Goal: Ask a question

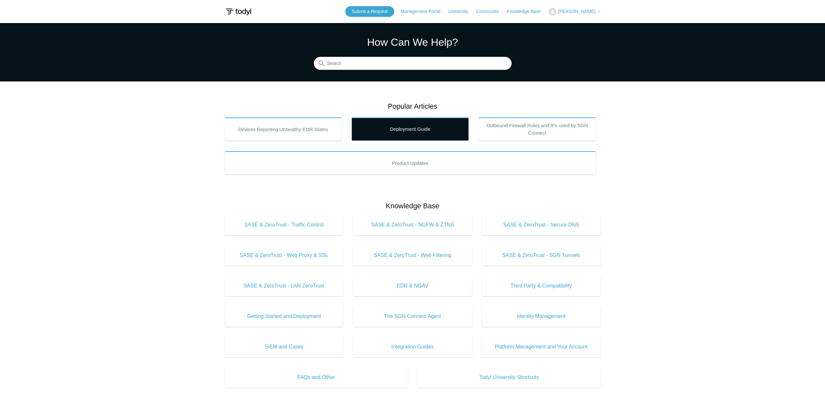
click at [398, 131] on link "Deployment Guide" at bounding box center [410, 128] width 117 height 23
click at [400, 127] on link "Deployment Guide" at bounding box center [410, 128] width 117 height 23
click at [334, 68] on input "Search" at bounding box center [413, 63] width 198 height 13
click at [371, 61] on input "mac" at bounding box center [413, 63] width 198 height 13
click at [386, 65] on input "mac" at bounding box center [413, 63] width 198 height 13
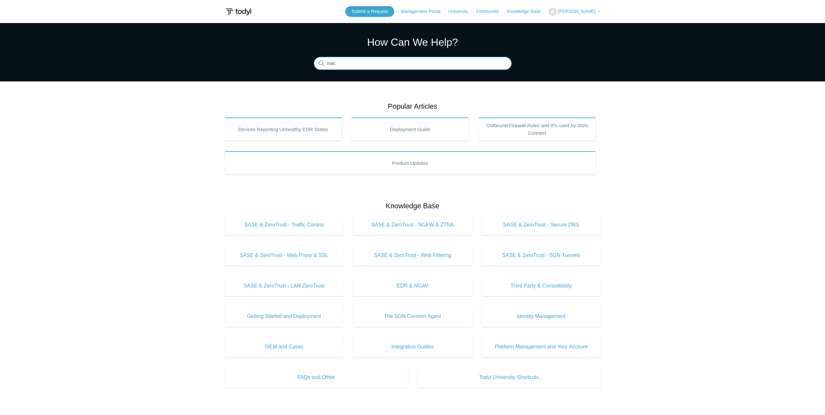
click at [389, 62] on input "mac" at bounding box center [413, 63] width 198 height 13
click at [389, 63] on input "mac" at bounding box center [413, 63] width 198 height 13
click at [167, 199] on main "Todyl Support Center How Can We Help? Search There are no matching results in t…" at bounding box center [412, 291] width 825 height 536
click at [171, 221] on main "Todyl Support Center How Can We Help? Search There are no matching results in t…" at bounding box center [412, 291] width 825 height 536
click at [191, 216] on main "Todyl Support Center How Can We Help? Search There are no matching results in t…" at bounding box center [412, 291] width 825 height 536
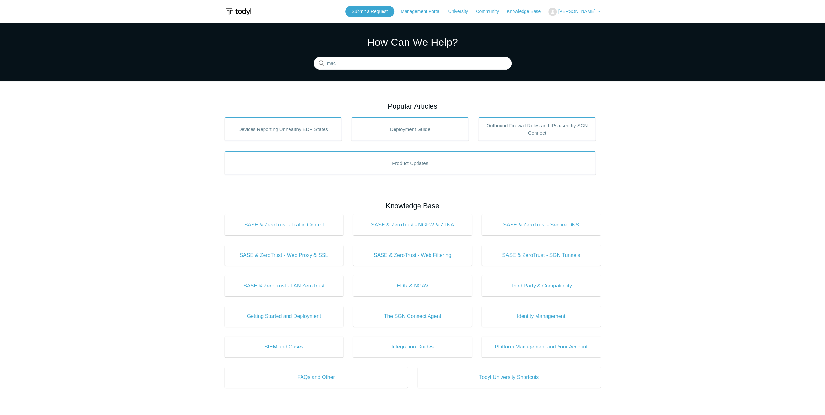
click at [220, 213] on main "Todyl Support Center How Can We Help? Search There are no matching results in t…" at bounding box center [412, 291] width 825 height 536
click at [182, 216] on main "Todyl Support Center How Can We Help? Search There are no matching results in t…" at bounding box center [412, 291] width 825 height 536
click at [364, 59] on input "mac" at bounding box center [413, 63] width 198 height 13
type input "mac install"
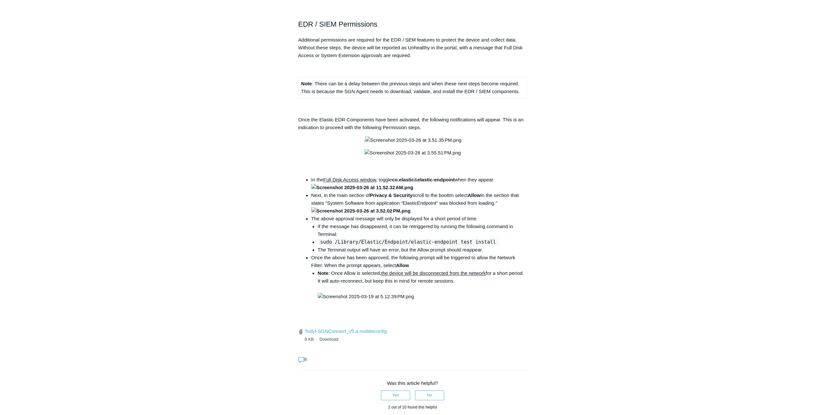
scroll to position [778, 0]
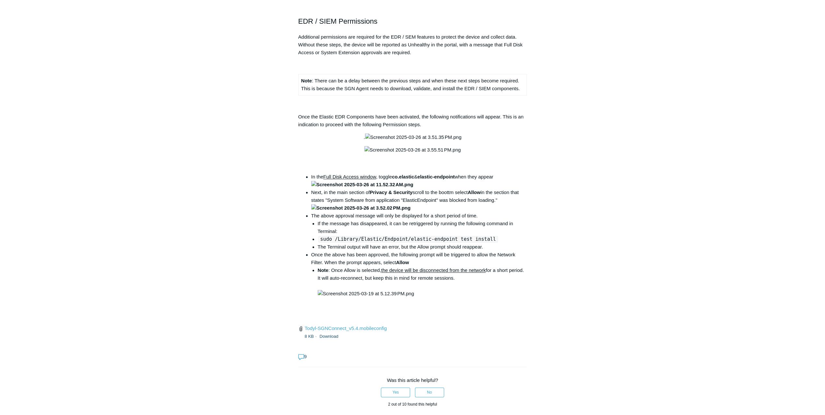
click at [692, 125] on main "Todyl Support Center The SGN Connect Agent SGN Connect Agent Articles in this s…" at bounding box center [412, 227] width 825 height 1964
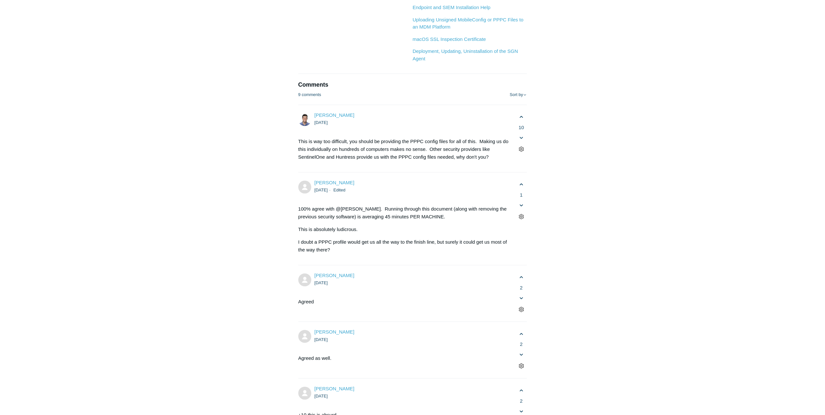
scroll to position [1168, 0]
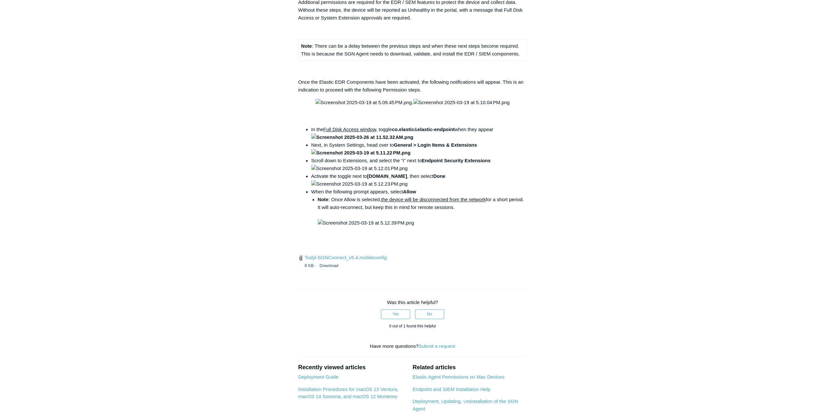
scroll to position [778, 0]
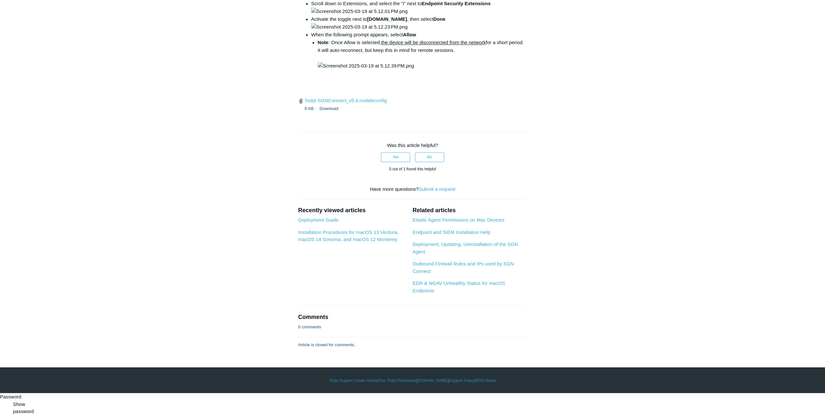
scroll to position [1297, 0]
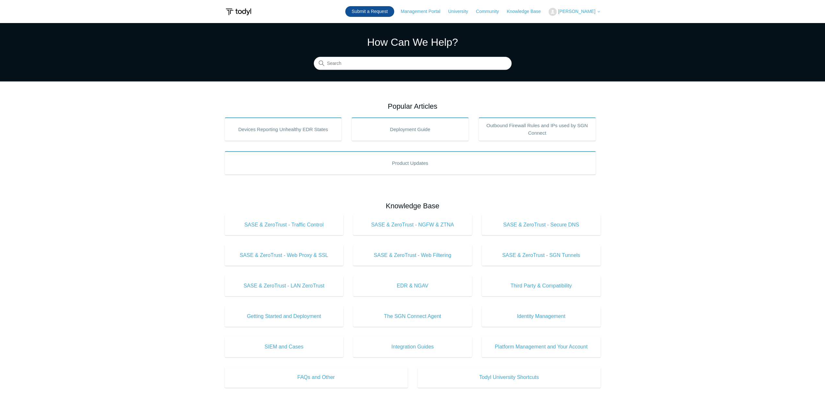
click at [360, 9] on link "Submit a Request" at bounding box center [369, 11] width 49 height 11
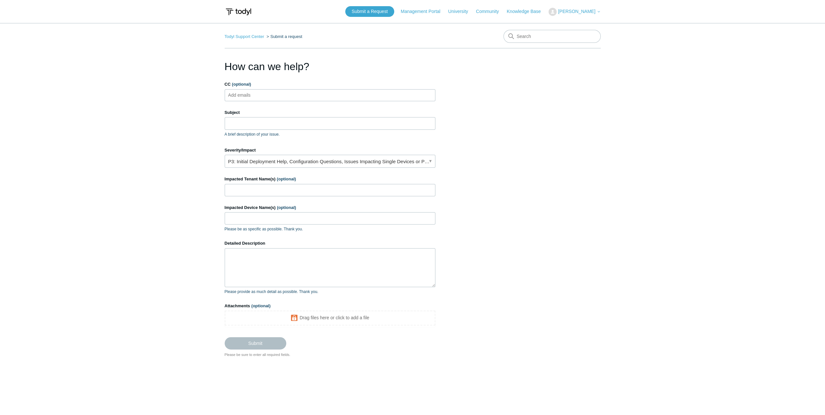
click at [596, 9] on span "[PERSON_NAME]" at bounding box center [579, 11] width 42 height 5
click at [568, 119] on section "How can we help? CC (optional) Add emails Subject A brief description of your i…" at bounding box center [413, 208] width 376 height 299
click at [303, 126] on input "Subject" at bounding box center [330, 123] width 211 height 12
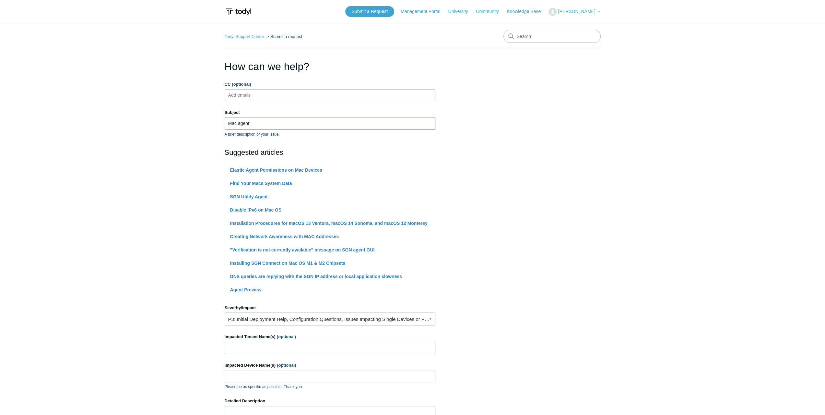
type input "Mac agent"
click at [530, 179] on section "How can we help? CC (optional) Add emails Subject Mac agent A brief description…" at bounding box center [413, 287] width 376 height 456
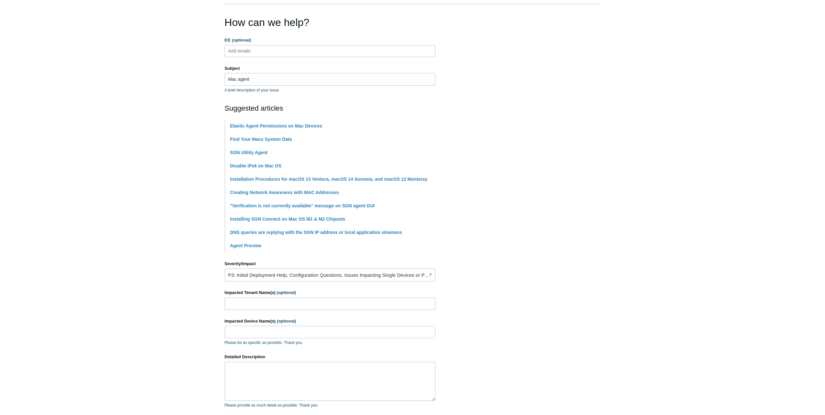
scroll to position [65, 0]
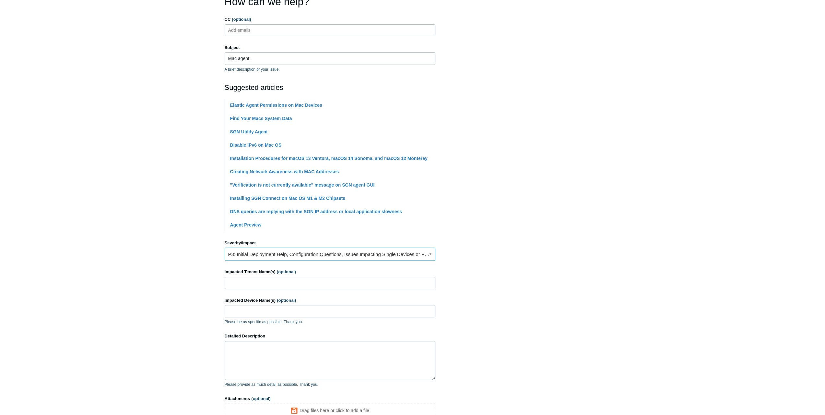
click at [360, 253] on link "P3: Initial Deployment Help, Configuration Questions, Issues Impacting Single D…" at bounding box center [330, 253] width 211 height 13
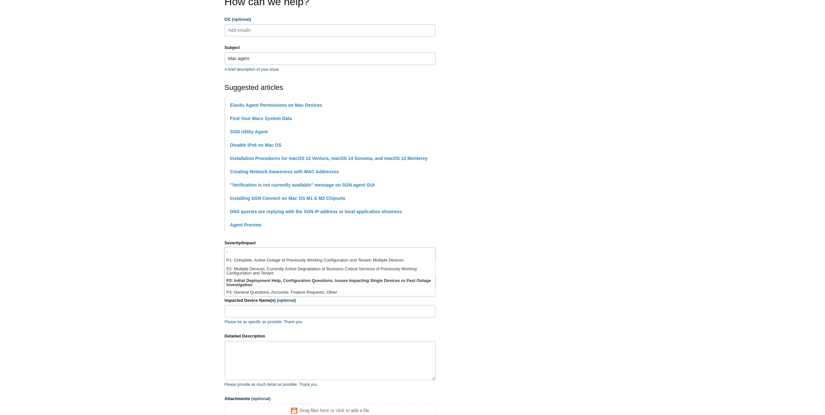
click at [515, 272] on section "How can we help? CC (optional) Add emails Subject Mac agent A brief description…" at bounding box center [413, 222] width 376 height 456
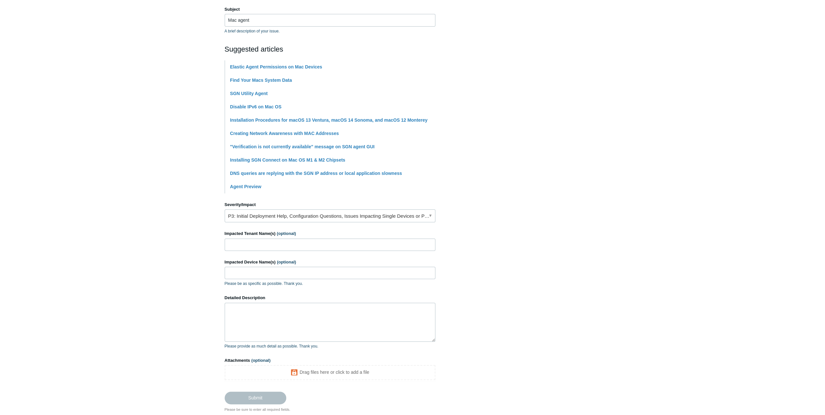
scroll to position [144, 0]
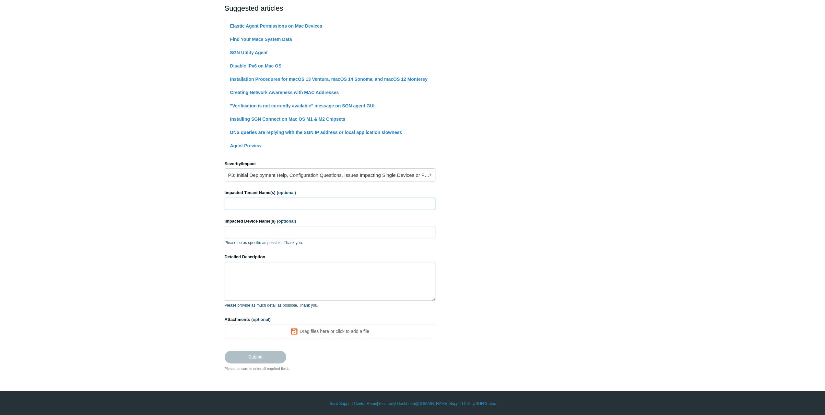
click at [327, 205] on input "Impacted Tenant Name(s) (optional)" at bounding box center [330, 204] width 211 height 12
click at [301, 290] on textarea "Detailed Description" at bounding box center [330, 281] width 211 height 39
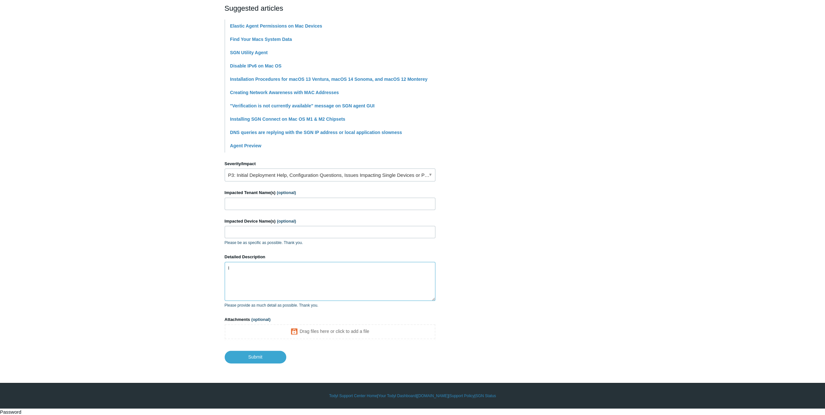
scroll to position [136, 0]
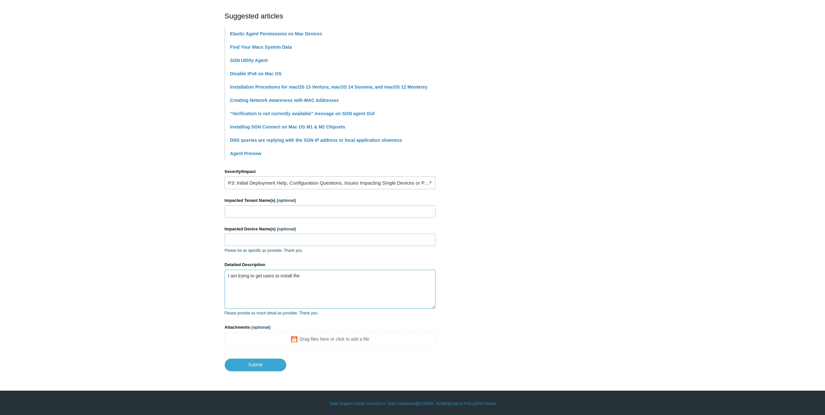
click at [318, 271] on textarea "I am trying to get users to install the" at bounding box center [330, 289] width 211 height 39
type textarea "I am trying to get users to install the Mac agent on their laptops, but when th…"
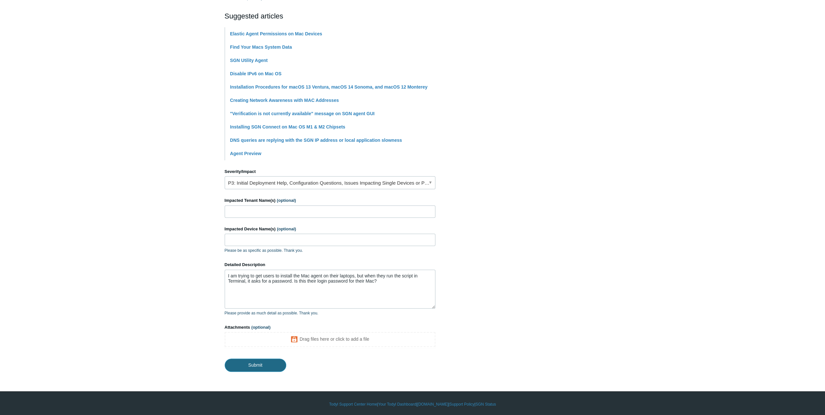
click at [270, 366] on input "Submit" at bounding box center [256, 364] width 62 height 13
